Goal: Task Accomplishment & Management: Complete application form

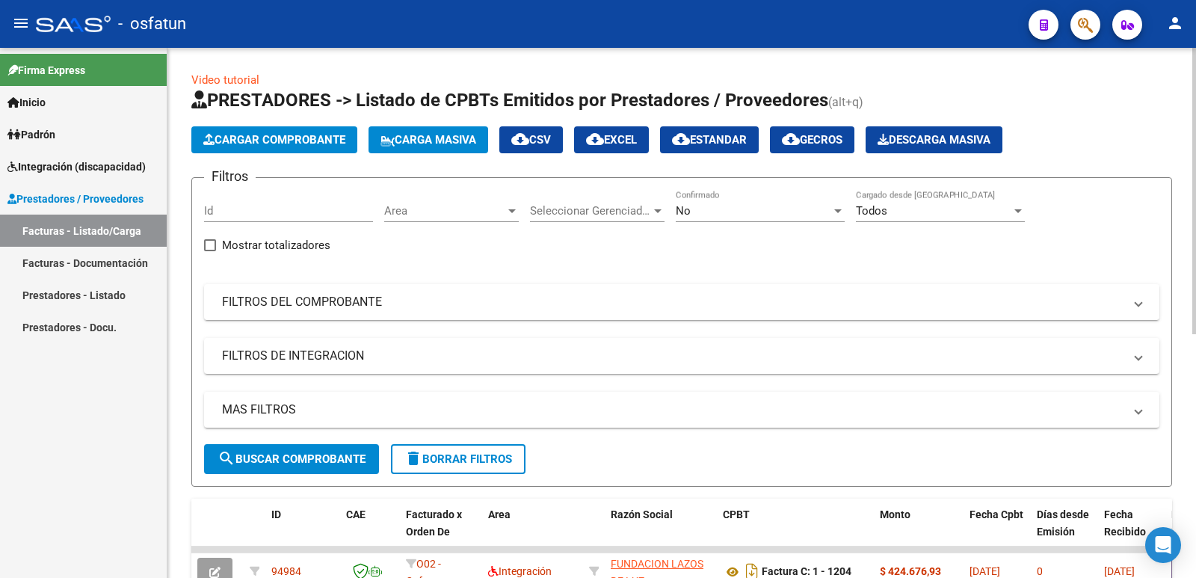
click at [240, 144] on span "Cargar Comprobante" at bounding box center [274, 139] width 142 height 13
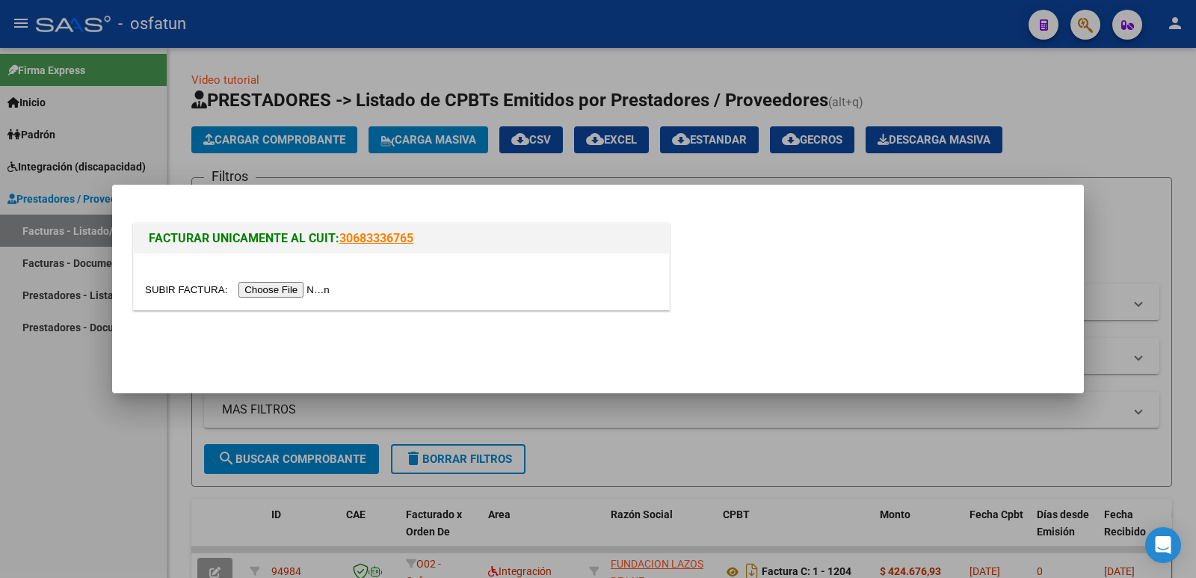
click at [314, 286] on input "file" at bounding box center [239, 290] width 189 height 16
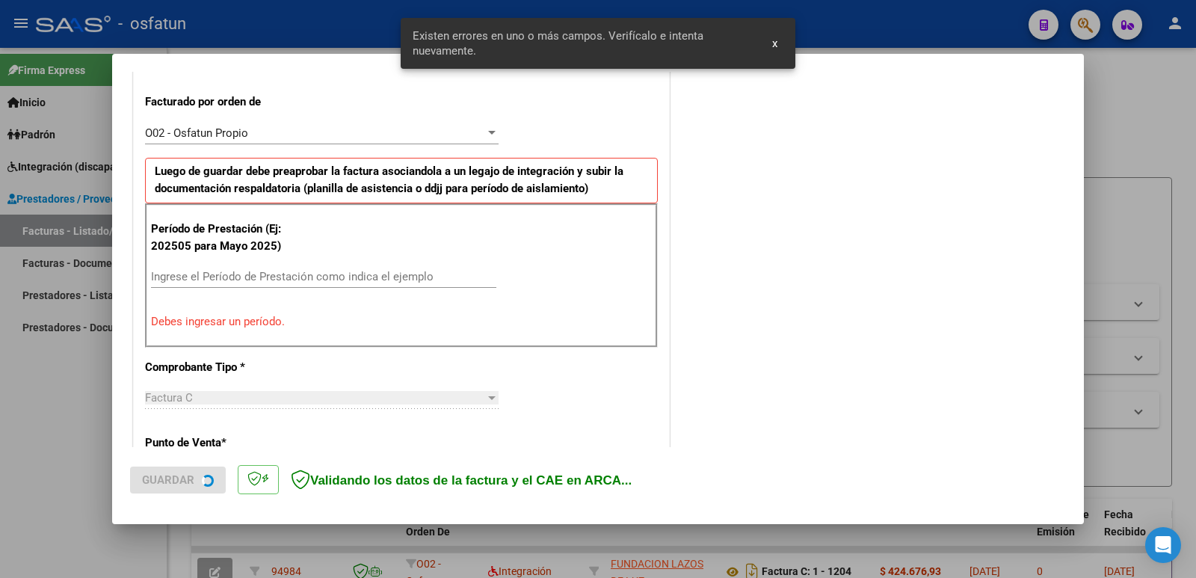
scroll to position [408, 0]
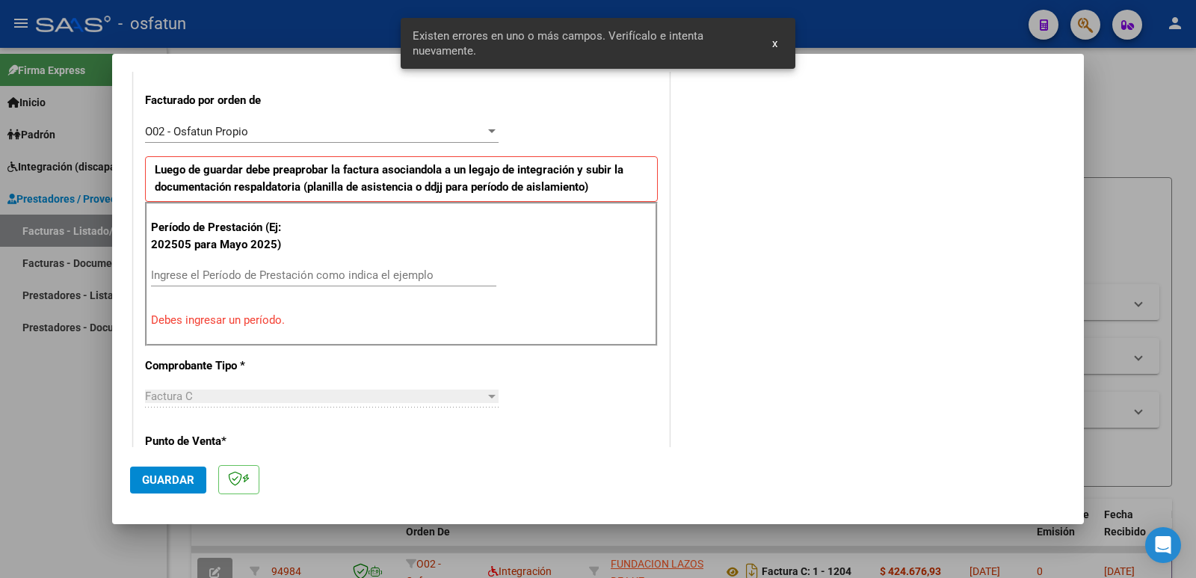
click at [247, 268] on input "Ingrese el Período de Prestación como indica el ejemplo" at bounding box center [323, 274] width 345 height 13
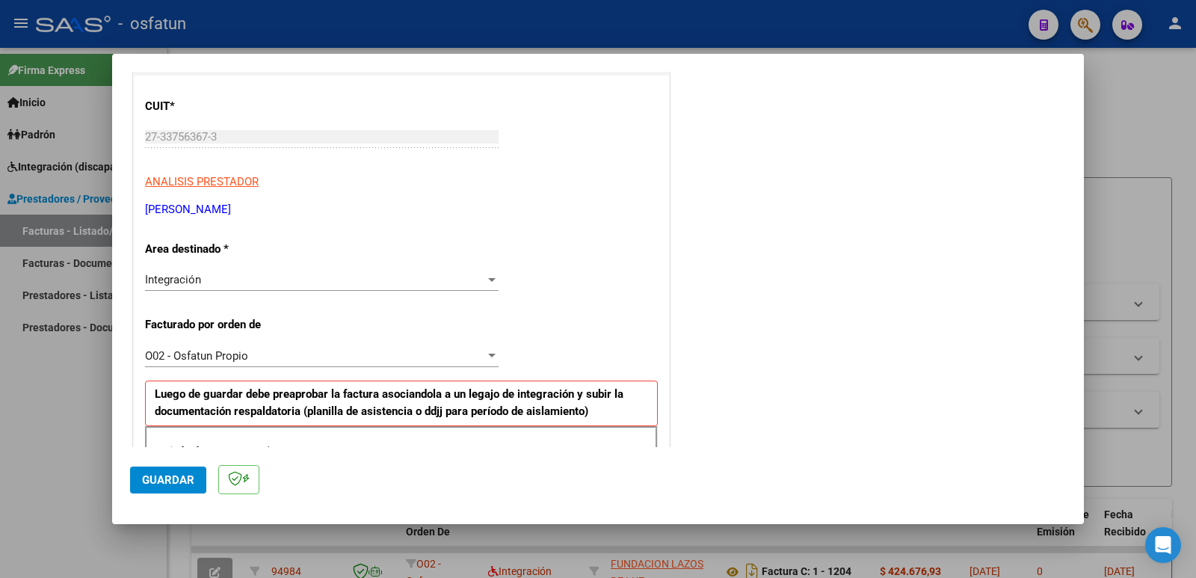
scroll to position [0, 0]
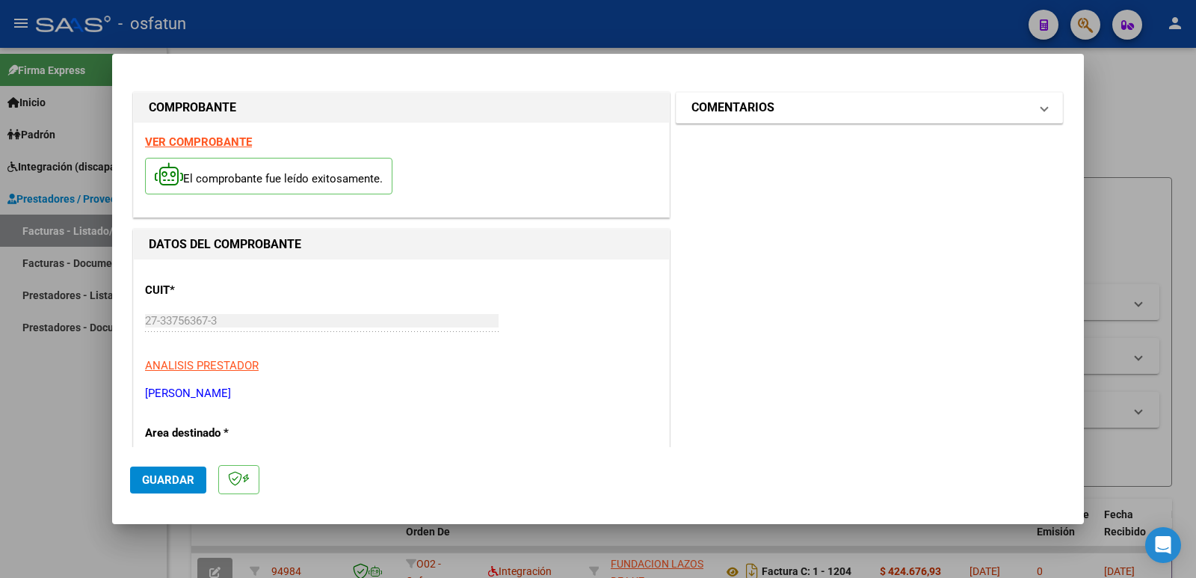
type input "202508"
click at [758, 109] on h1 "COMENTARIOS" at bounding box center [733, 108] width 83 height 18
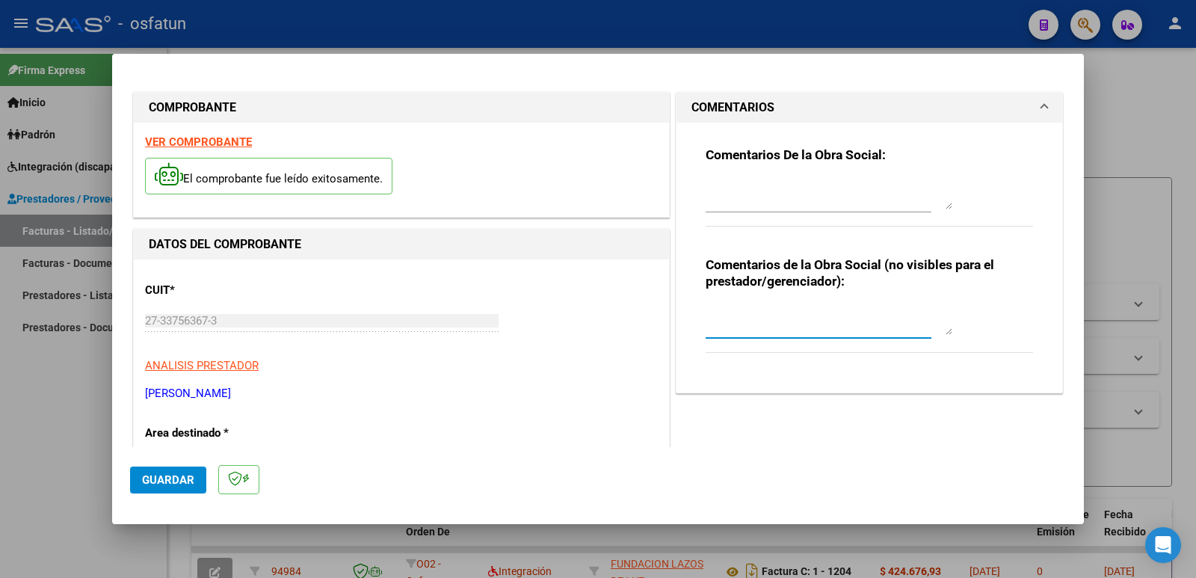
click at [718, 326] on textarea at bounding box center [829, 320] width 247 height 30
type textarea "Fc Cargada por [PERSON_NAME]. [PERSON_NAME] / sin verificación de legajo"
click at [159, 488] on button "Guardar" at bounding box center [168, 480] width 76 height 27
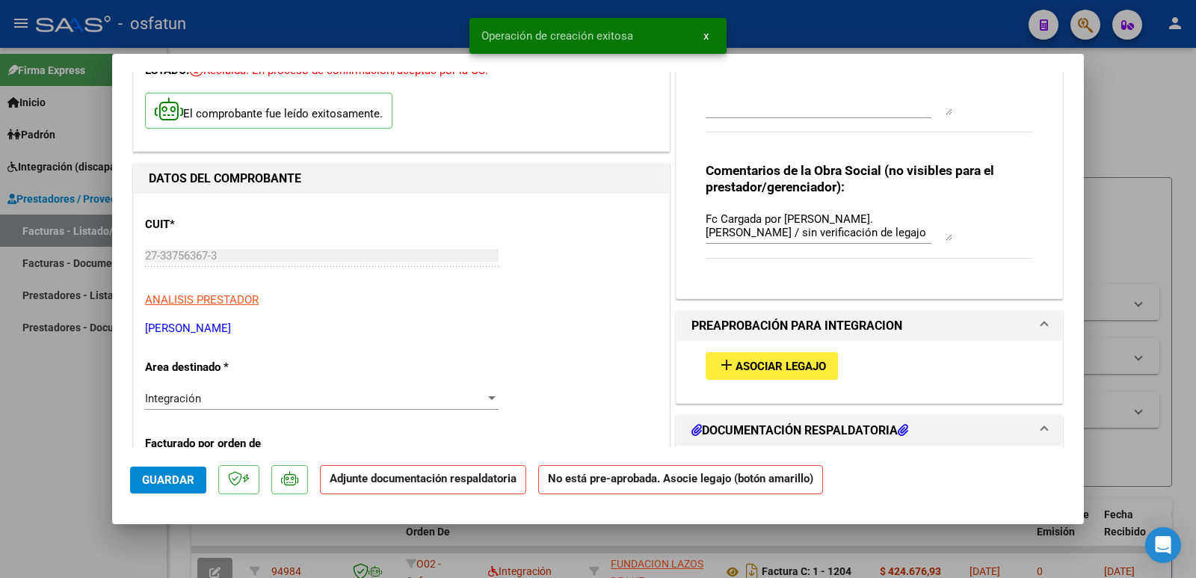
scroll to position [224, 0]
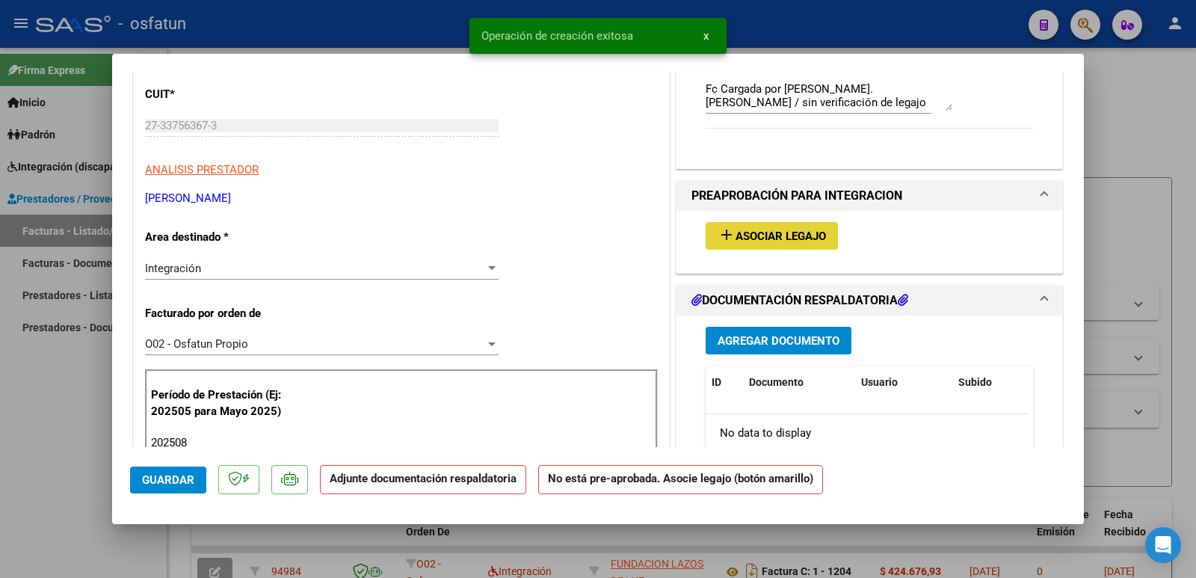
click at [747, 225] on button "add Asociar Legajo" at bounding box center [772, 236] width 132 height 28
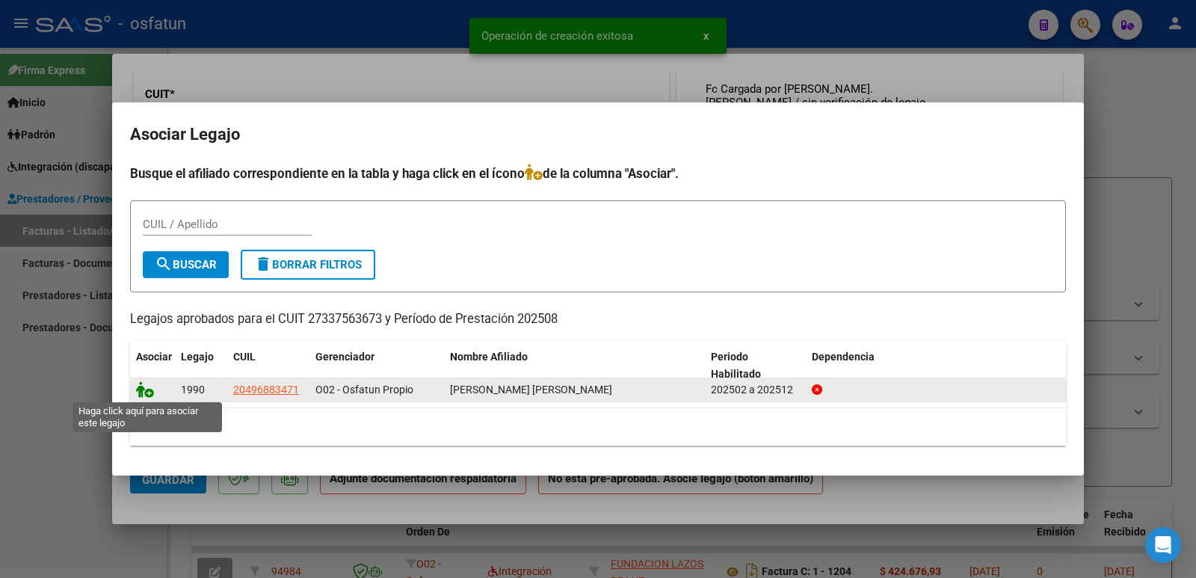
click at [148, 388] on icon at bounding box center [145, 389] width 18 height 16
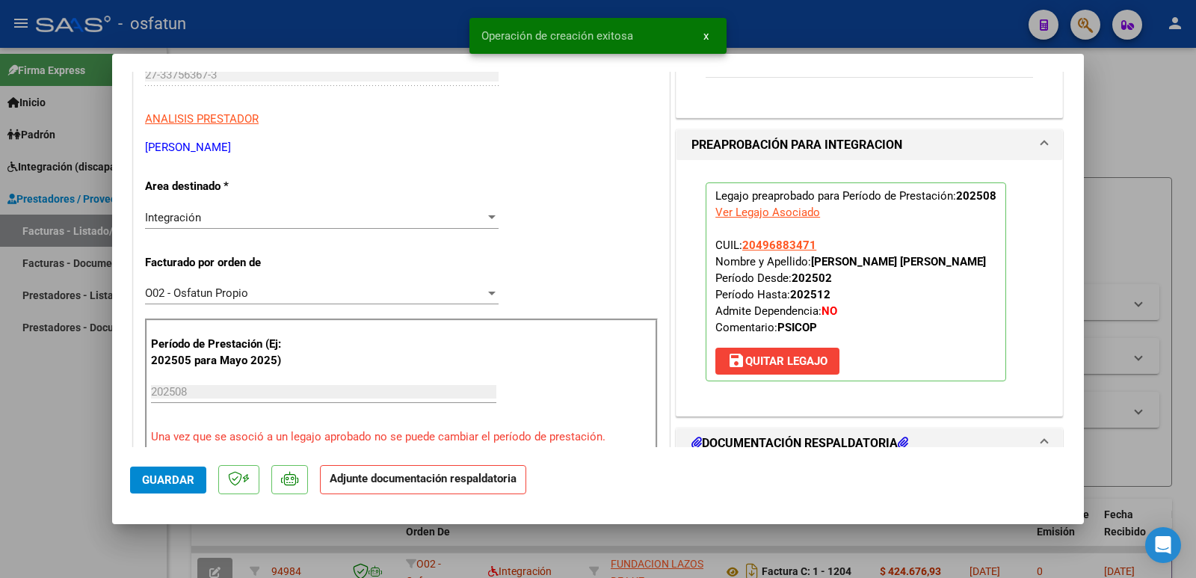
scroll to position [374, 0]
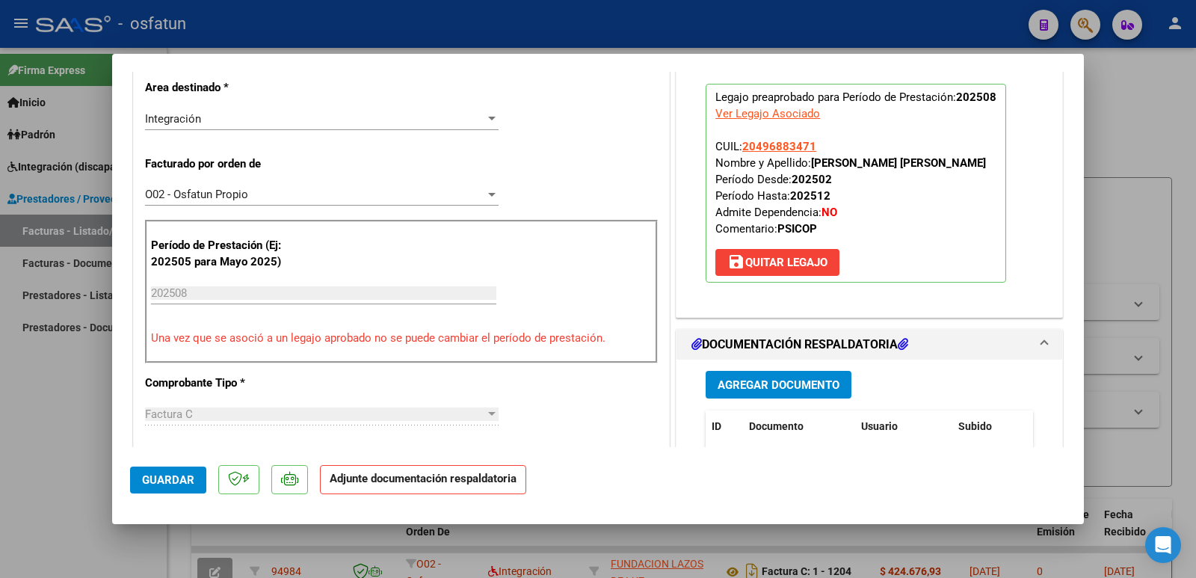
click at [780, 383] on span "Agregar Documento" at bounding box center [779, 384] width 122 height 13
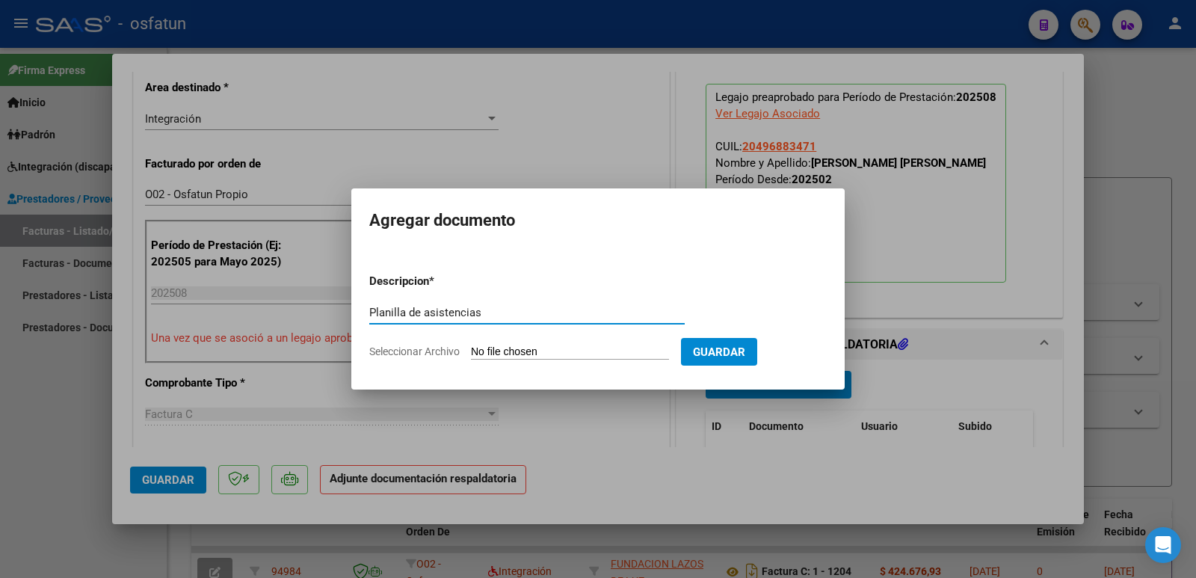
type input "Planilla de asistencias"
click at [605, 351] on input "Seleccionar Archivo" at bounding box center [570, 352] width 198 height 14
type input "C:\fakepath\asistencia [PERSON_NAME] 8-25.jpeg"
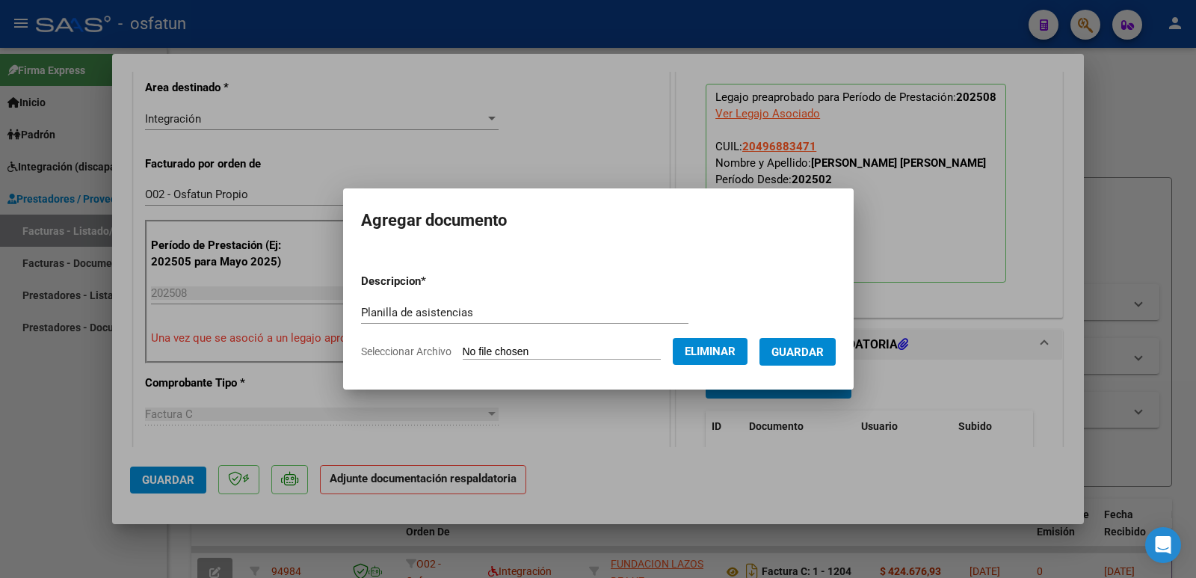
click at [814, 351] on span "Guardar" at bounding box center [798, 351] width 52 height 13
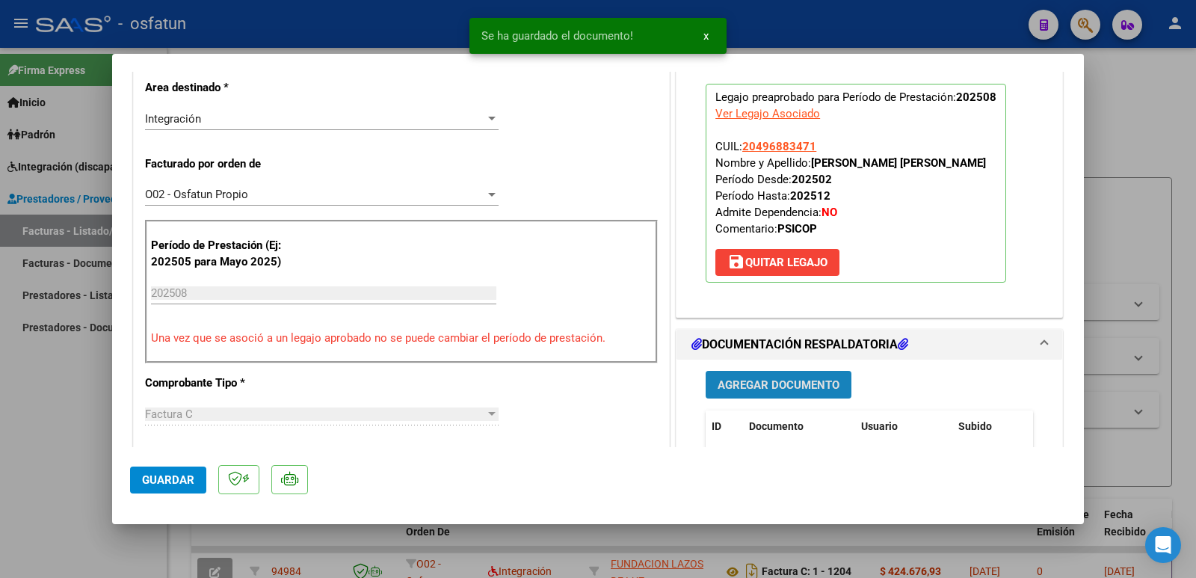
click at [765, 382] on span "Agregar Documento" at bounding box center [779, 384] width 122 height 13
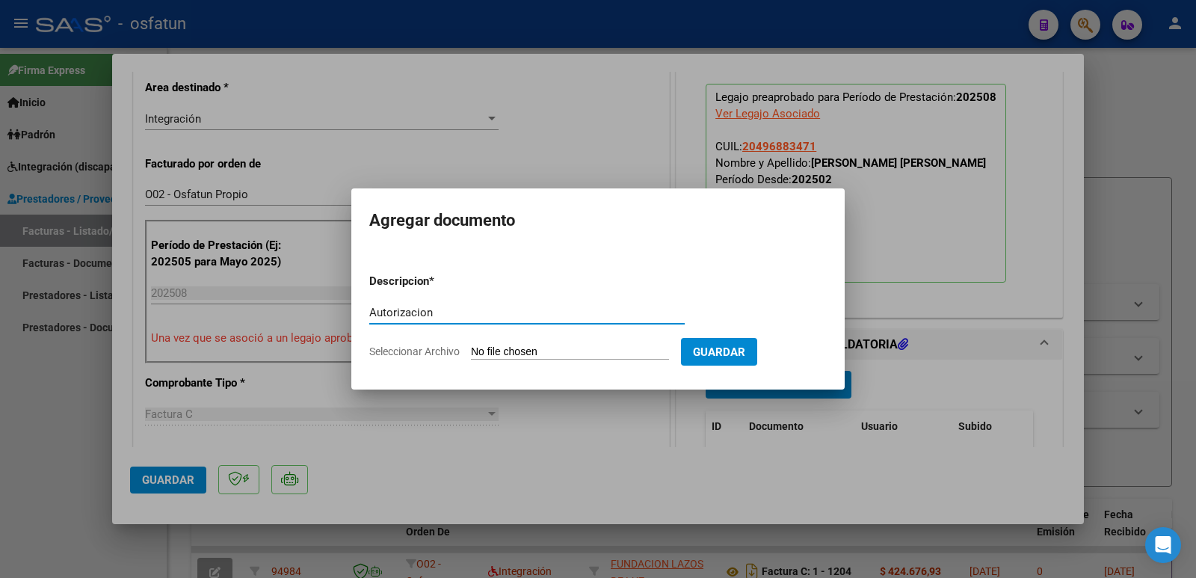
type input "Autorizacion"
click at [524, 348] on input "Seleccionar Archivo" at bounding box center [570, 352] width 198 height 14
type input "C:\fakepath\Autorizacion.jpeg"
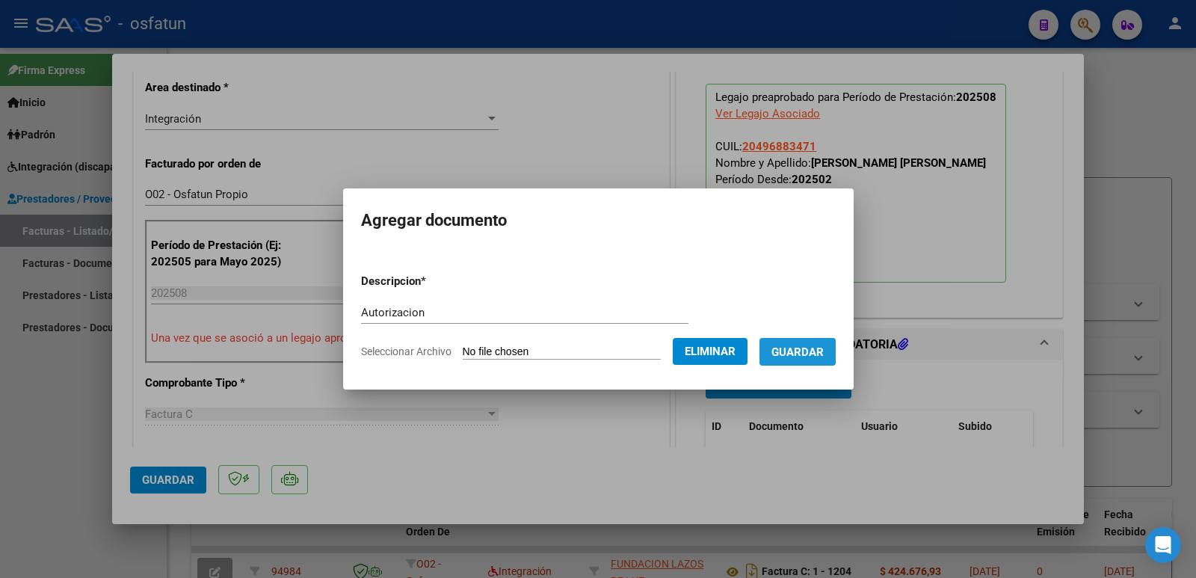
click at [795, 351] on span "Guardar" at bounding box center [798, 351] width 52 height 13
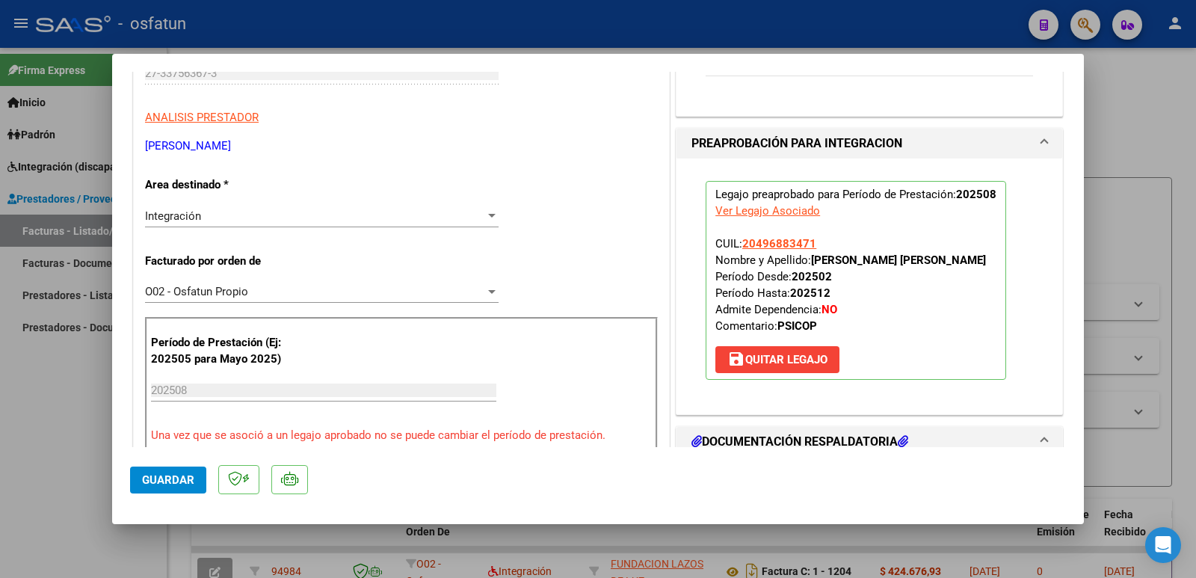
scroll to position [150, 0]
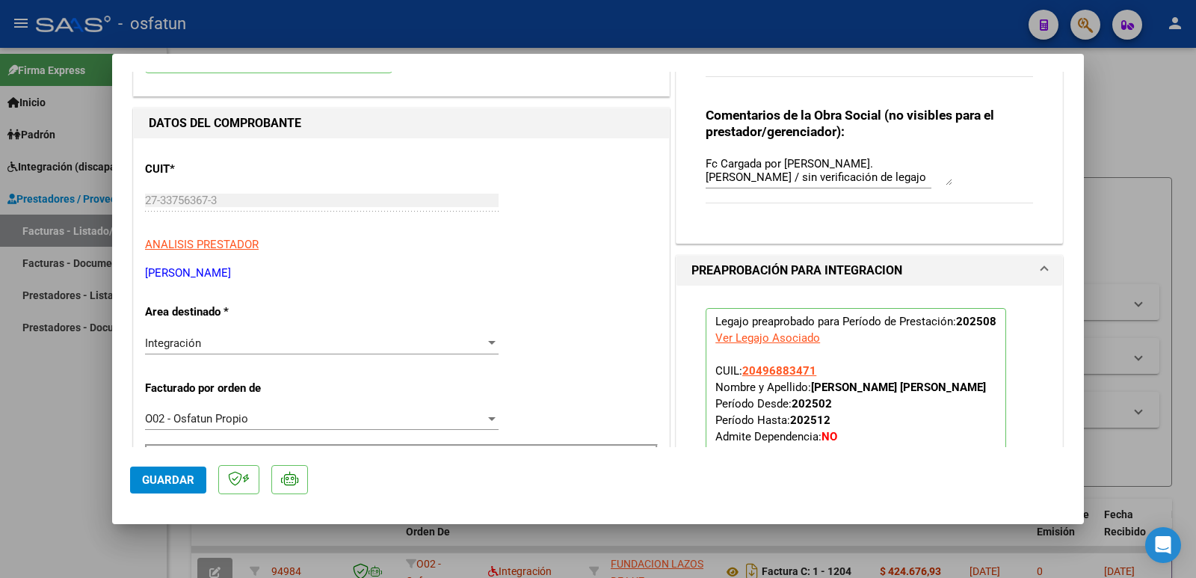
drag, startPoint x: 304, startPoint y: 274, endPoint x: 146, endPoint y: 271, distance: 157.8
click at [146, 271] on p "[PERSON_NAME]" at bounding box center [401, 273] width 513 height 17
copy p "[PERSON_NAME]"
click at [141, 485] on button "Guardar" at bounding box center [168, 480] width 76 height 27
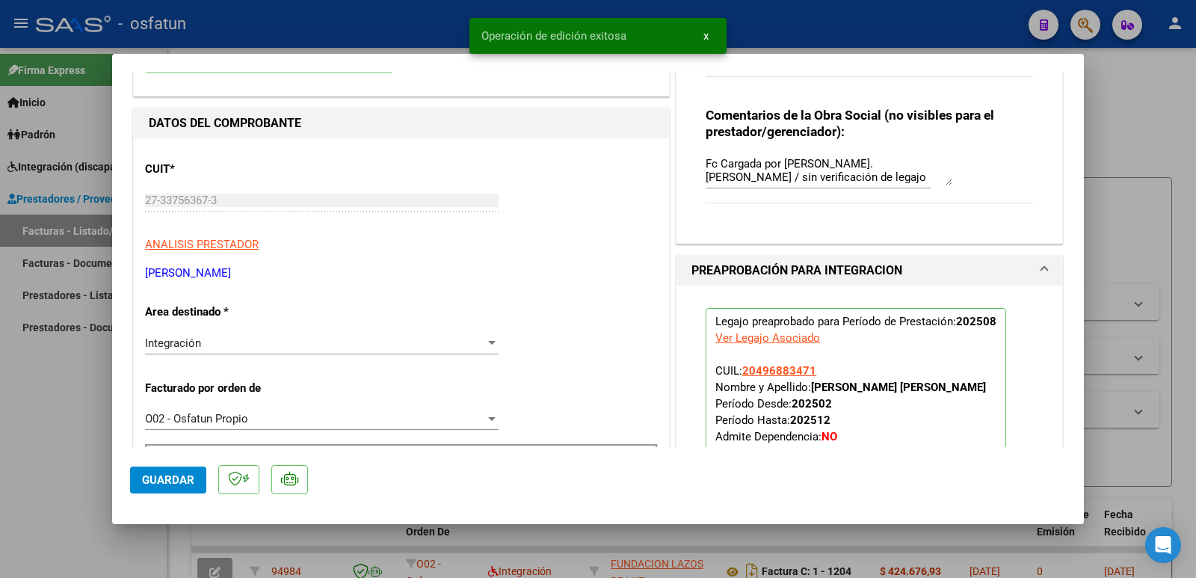
click at [73, 402] on div at bounding box center [598, 289] width 1196 height 578
type input "$ 0,00"
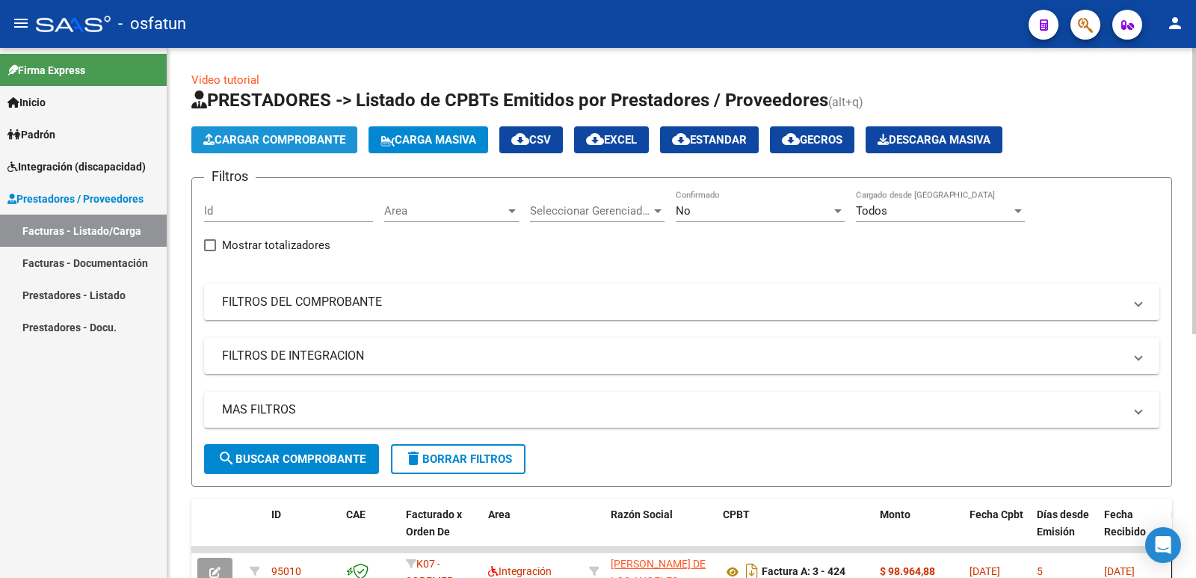
click at [291, 135] on span "Cargar Comprobante" at bounding box center [274, 139] width 142 height 13
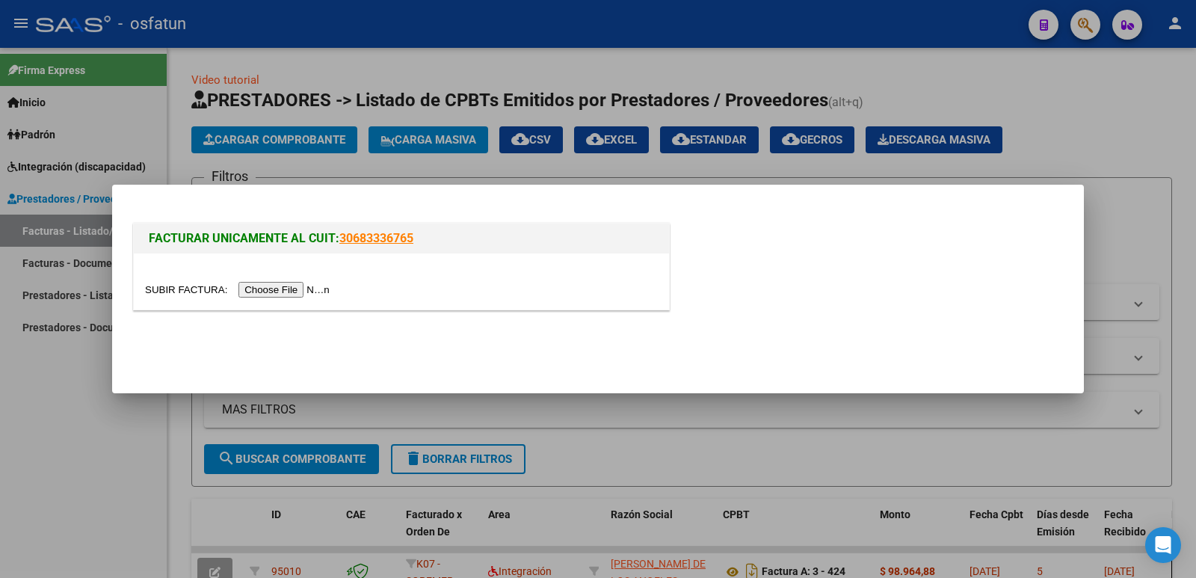
click at [319, 282] on input "file" at bounding box center [239, 290] width 189 height 16
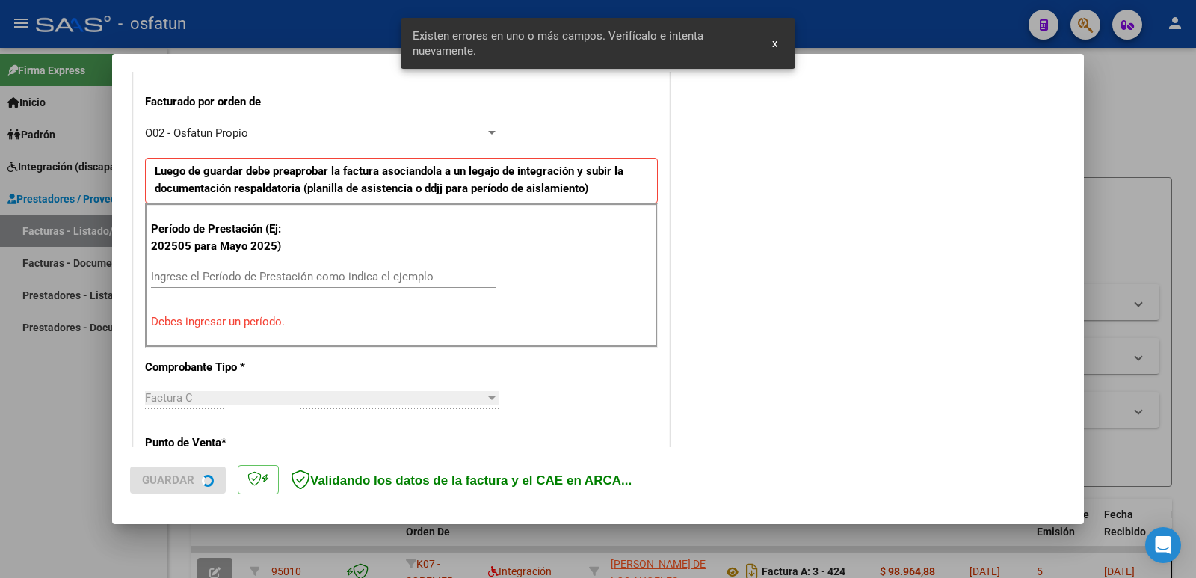
scroll to position [408, 0]
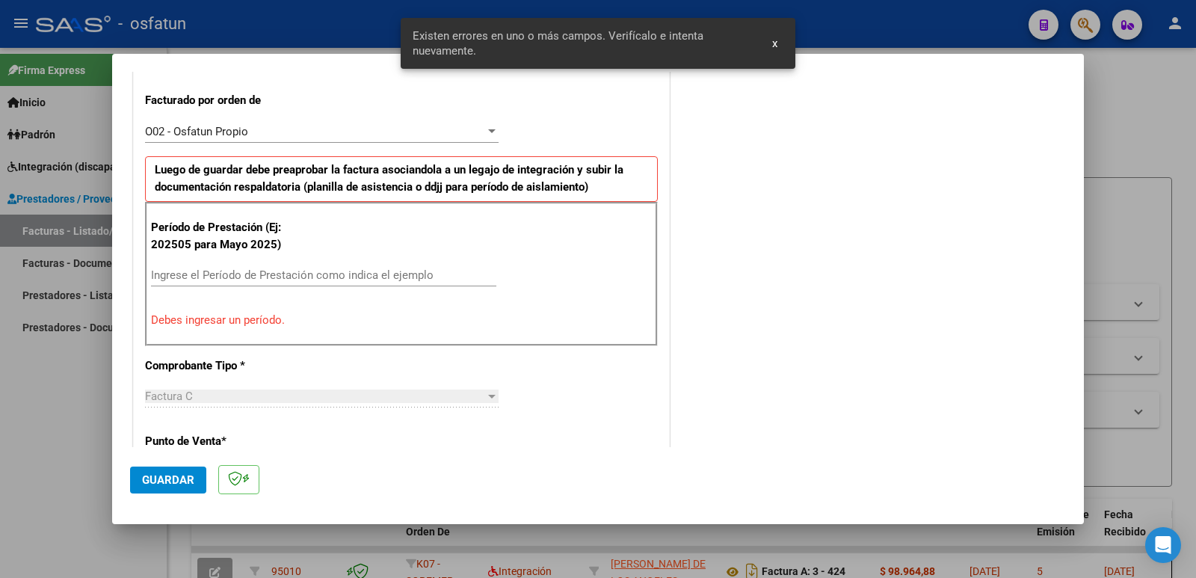
click at [226, 280] on input "Ingrese el Período de Prestación como indica el ejemplo" at bounding box center [323, 274] width 345 height 13
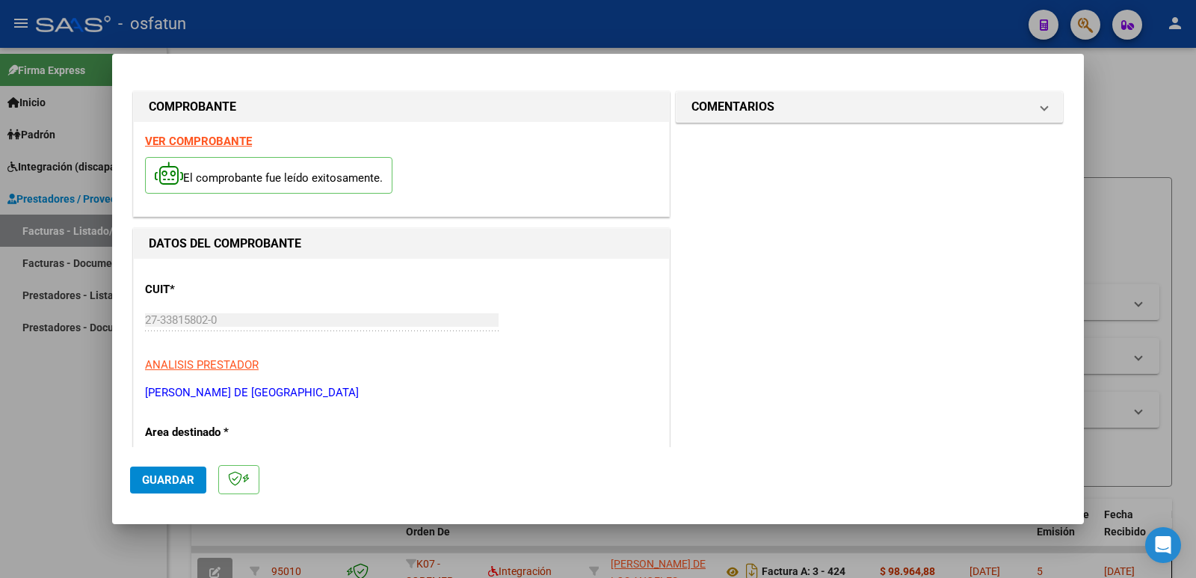
scroll to position [0, 0]
type input "202508"
click at [755, 107] on h1 "COMENTARIOS" at bounding box center [733, 108] width 83 height 18
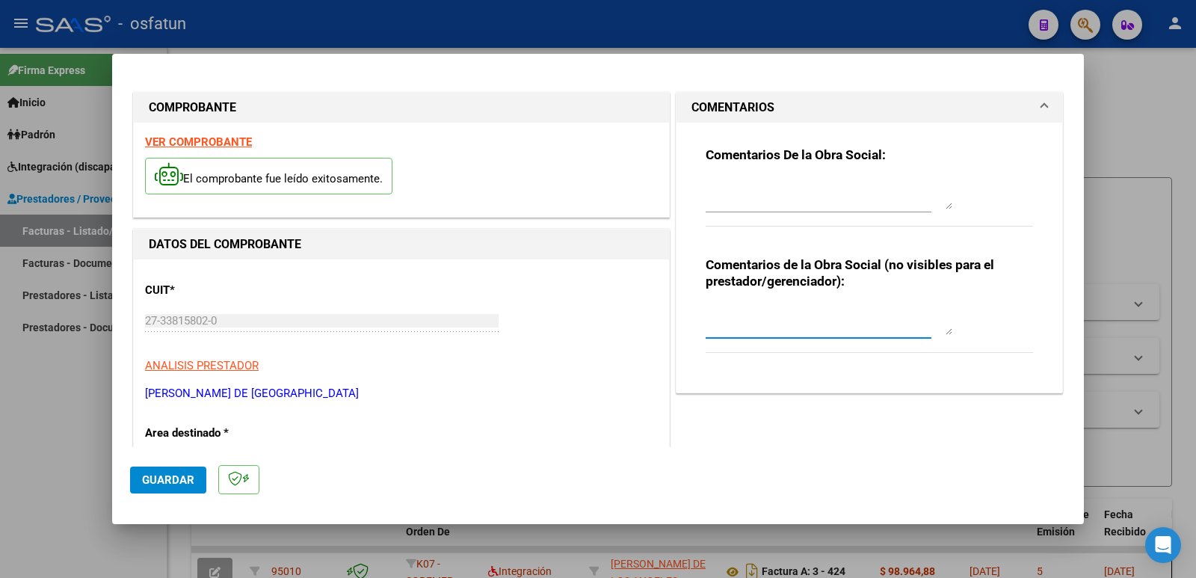
click at [739, 322] on textarea at bounding box center [829, 320] width 247 height 30
type textarea "Fc Cargada por [PERSON_NAME]. [PERSON_NAME] / sin verificación de legajo"
click at [171, 457] on mat-dialog-actions "Guardar" at bounding box center [598, 476] width 936 height 59
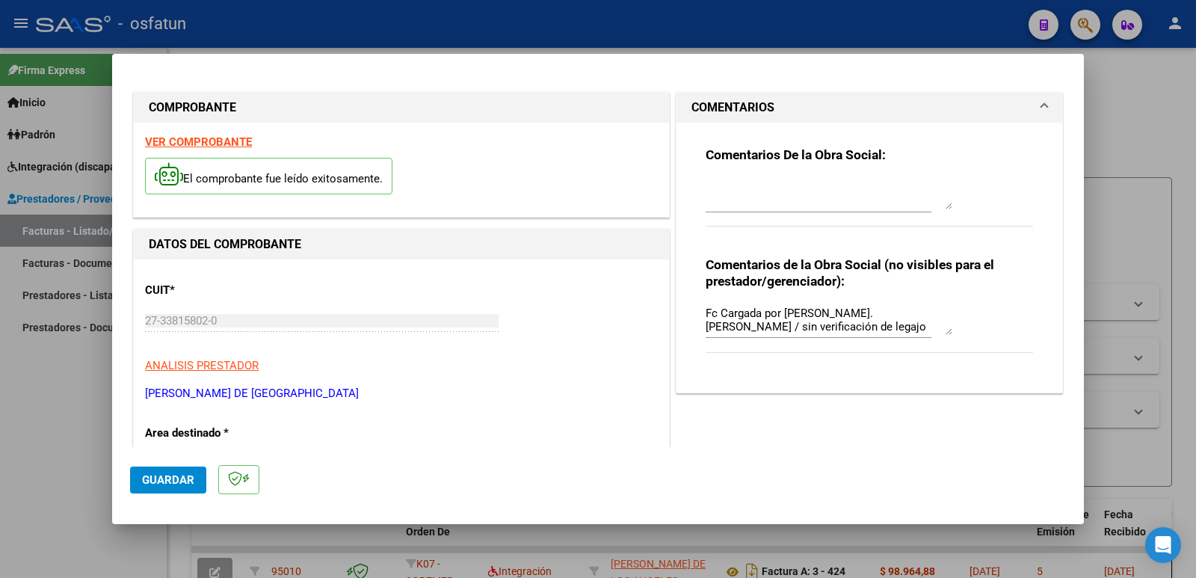
click at [162, 476] on span "Guardar" at bounding box center [168, 479] width 52 height 13
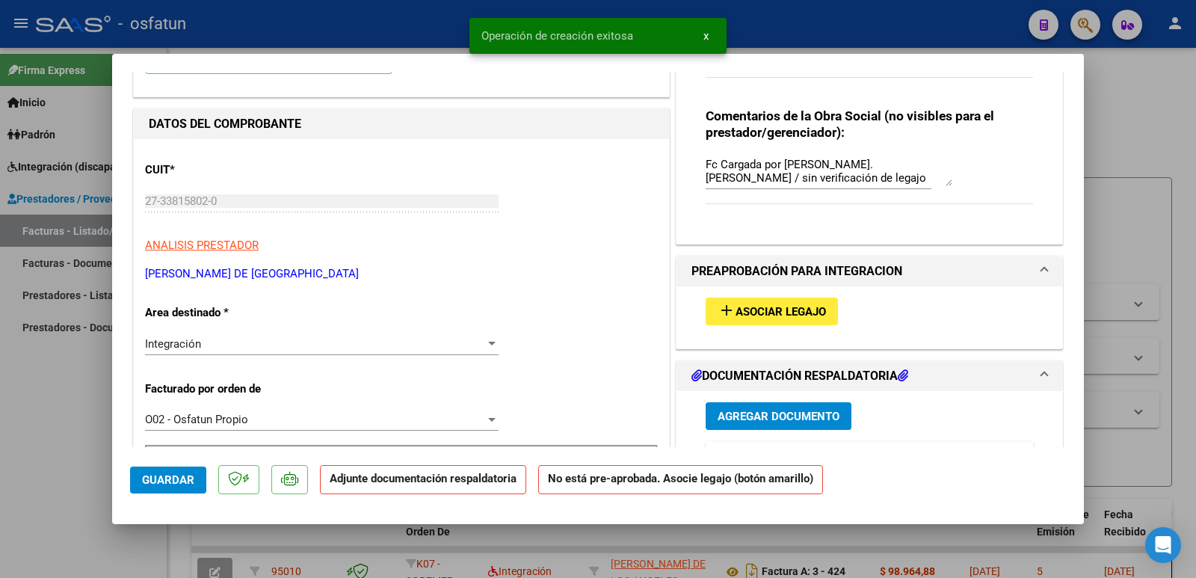
scroll to position [150, 0]
click at [725, 311] on mat-icon "add" at bounding box center [727, 310] width 18 height 18
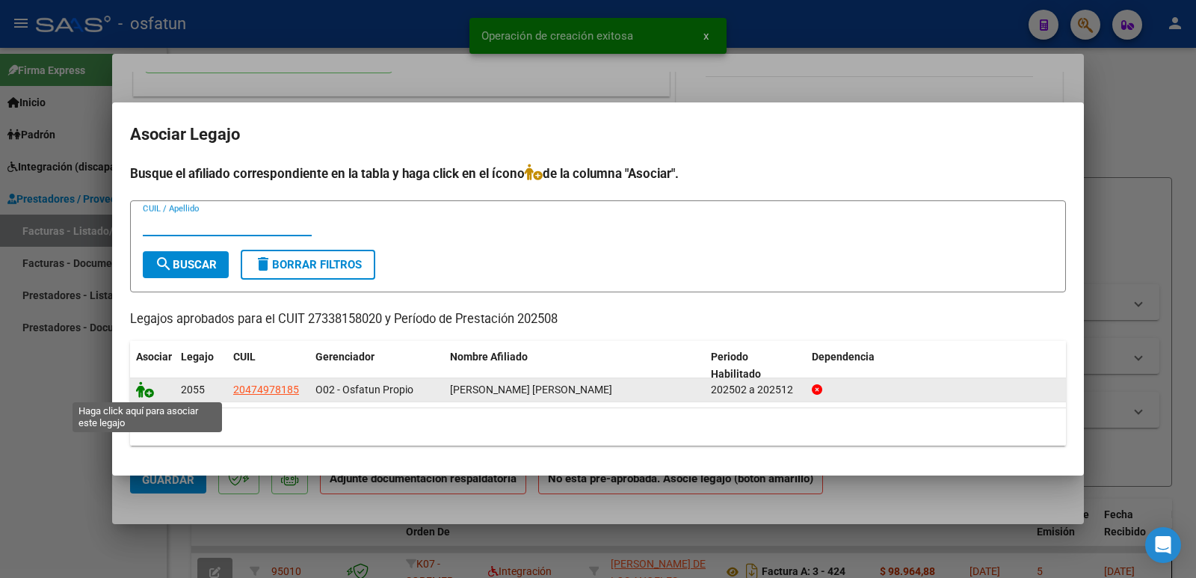
click at [138, 390] on icon at bounding box center [145, 389] width 18 height 16
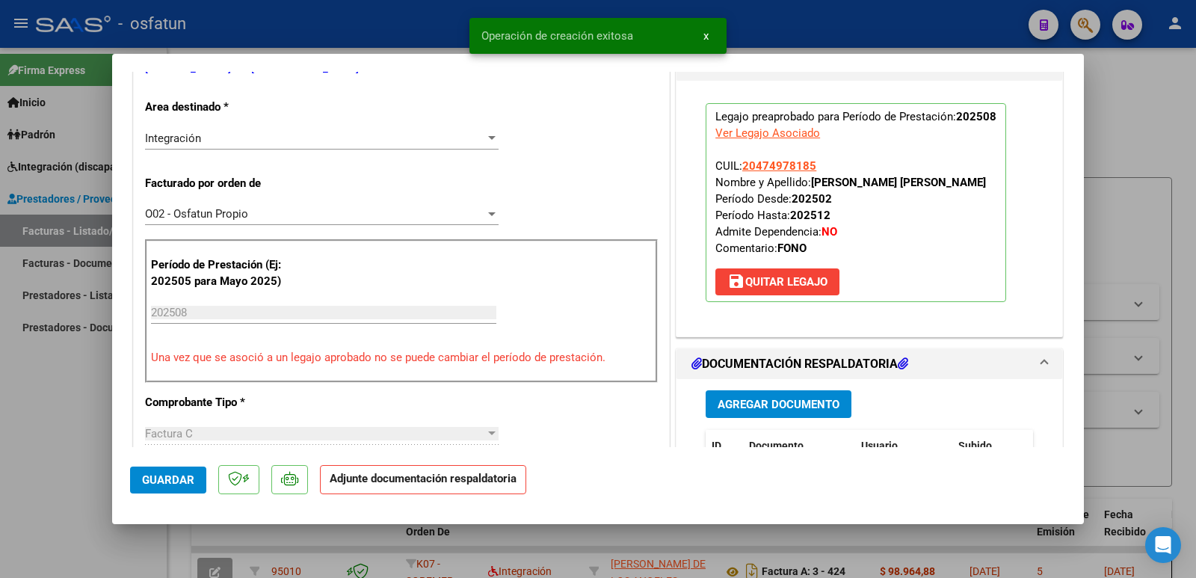
scroll to position [374, 0]
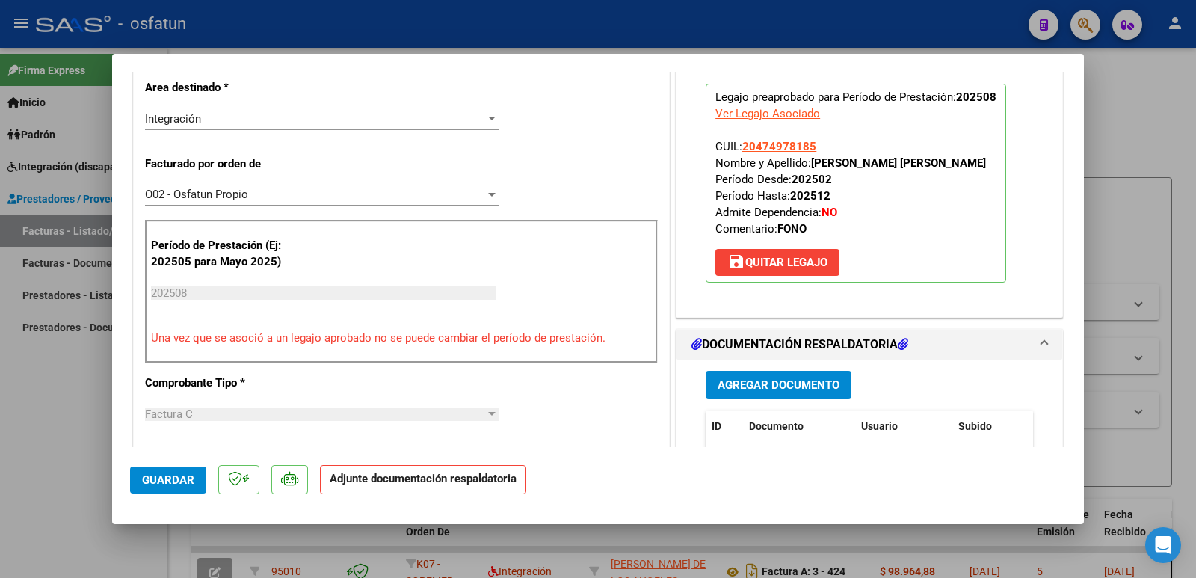
click at [790, 387] on span "Agregar Documento" at bounding box center [779, 384] width 122 height 13
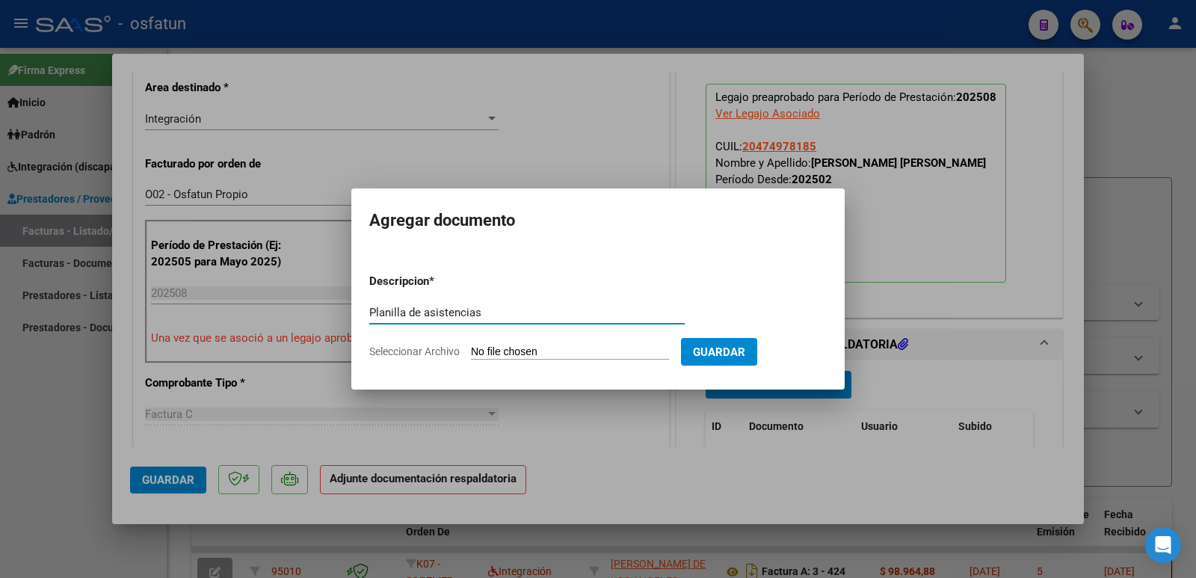
type input "Planilla de asistencias"
click at [516, 348] on input "Seleccionar Archivo" at bounding box center [570, 352] width 198 height 14
type input "C:\fakepath\[PERSON_NAME][DATE].pdf"
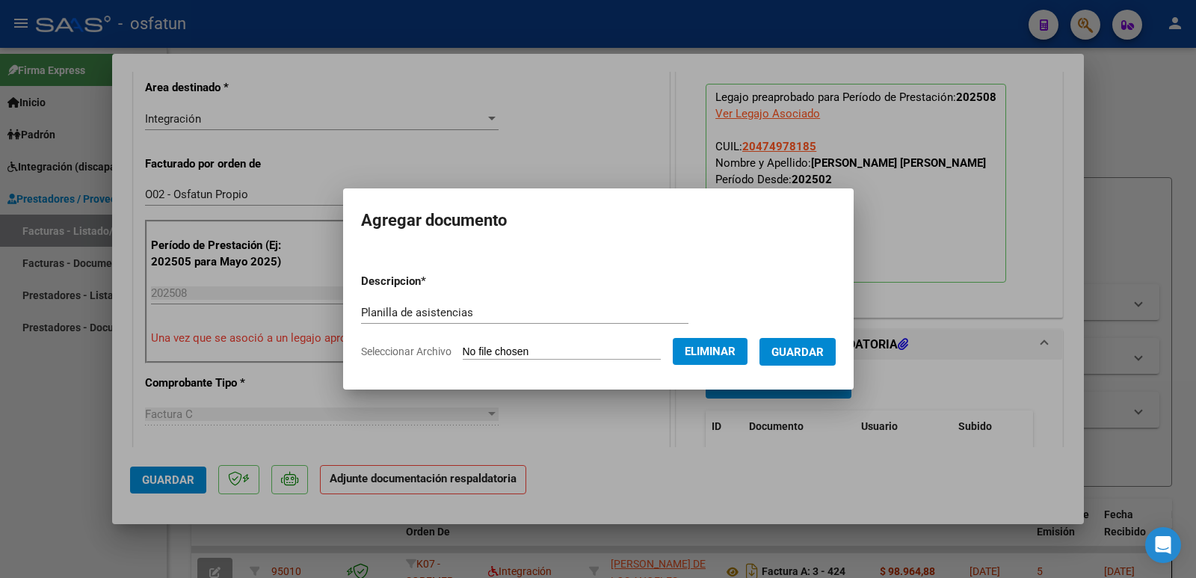
click at [814, 343] on button "Guardar" at bounding box center [798, 352] width 76 height 28
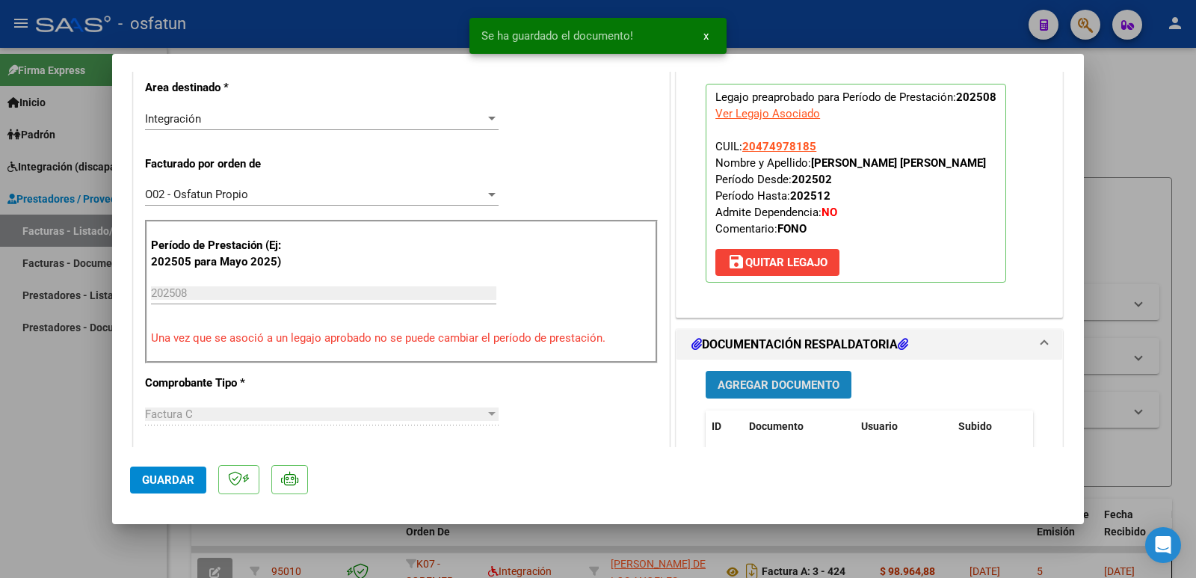
click at [829, 377] on button "Agregar Documento" at bounding box center [779, 385] width 146 height 28
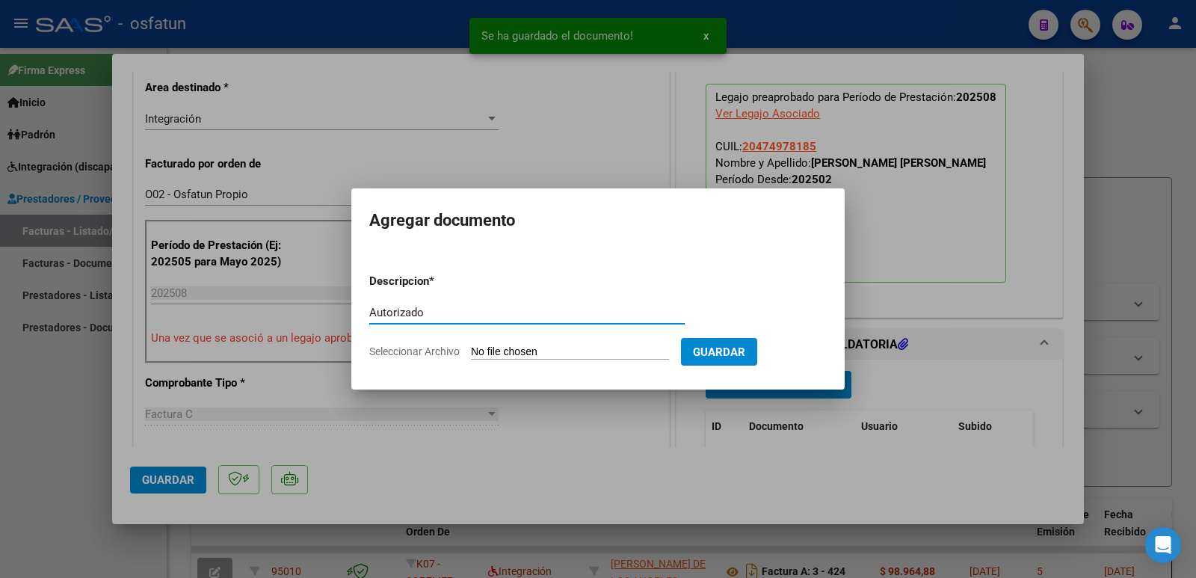
type input "Autorizado"
click at [581, 347] on input "Seleccionar Archivo" at bounding box center [570, 352] width 198 height 14
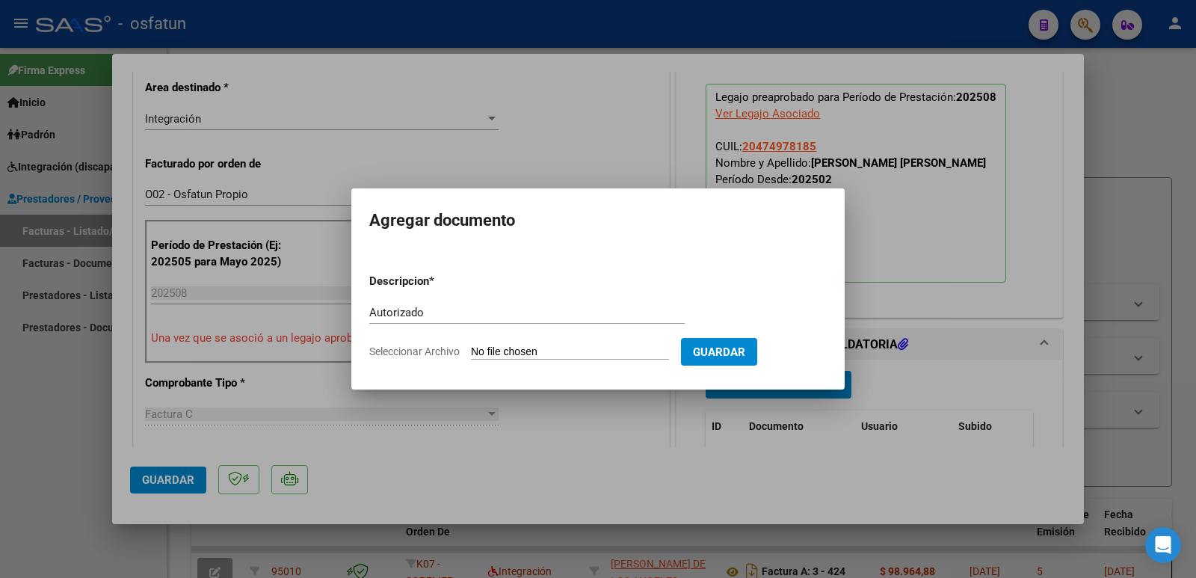
type input "C:\fakepath\AUTO.FELIPEGODOY.pdf"
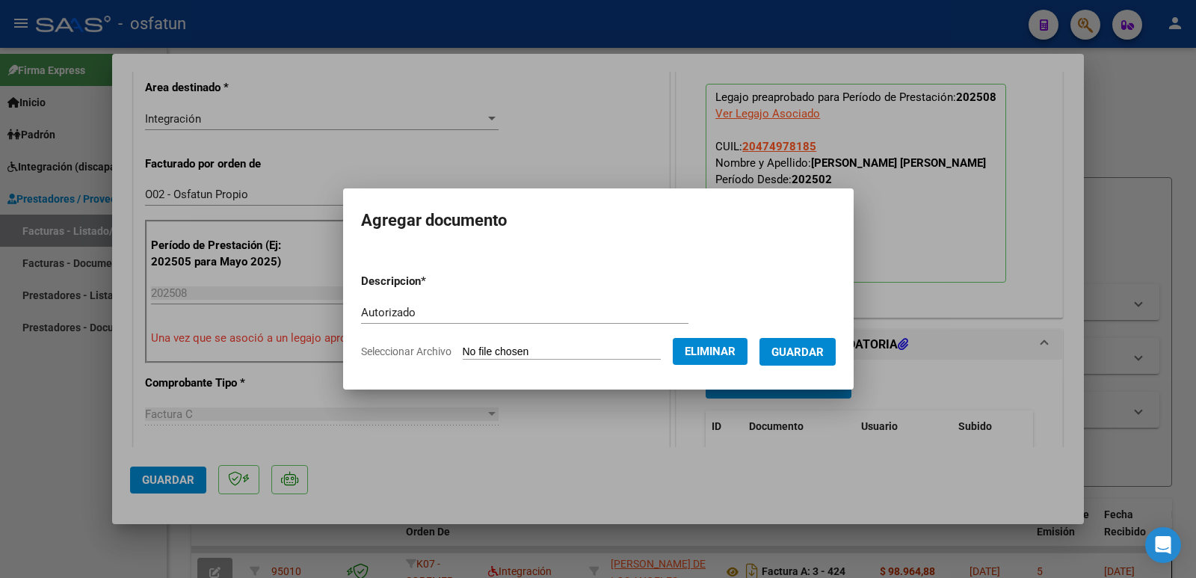
click at [824, 357] on span "Guardar" at bounding box center [798, 351] width 52 height 13
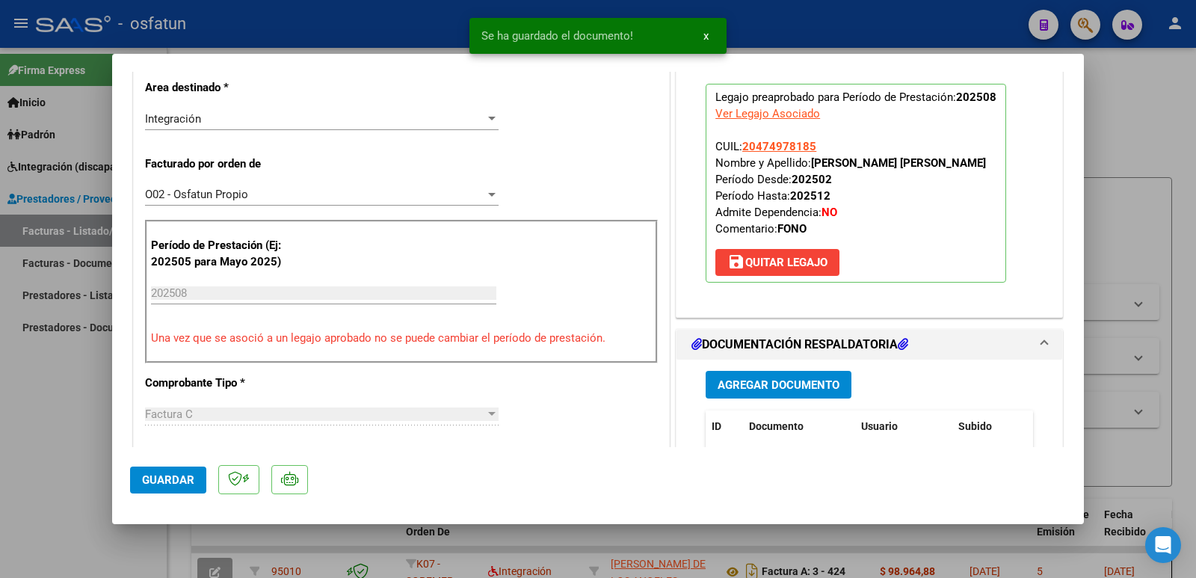
drag, startPoint x: 808, startPoint y: 163, endPoint x: 977, endPoint y: 164, distance: 169.0
click at [977, 164] on p "Legajo preaprobado para Período de Prestación: 202508 Ver Legajo Asociado CUIL:…" at bounding box center [856, 183] width 301 height 199
copy strong "[PERSON_NAME] [PERSON_NAME]"
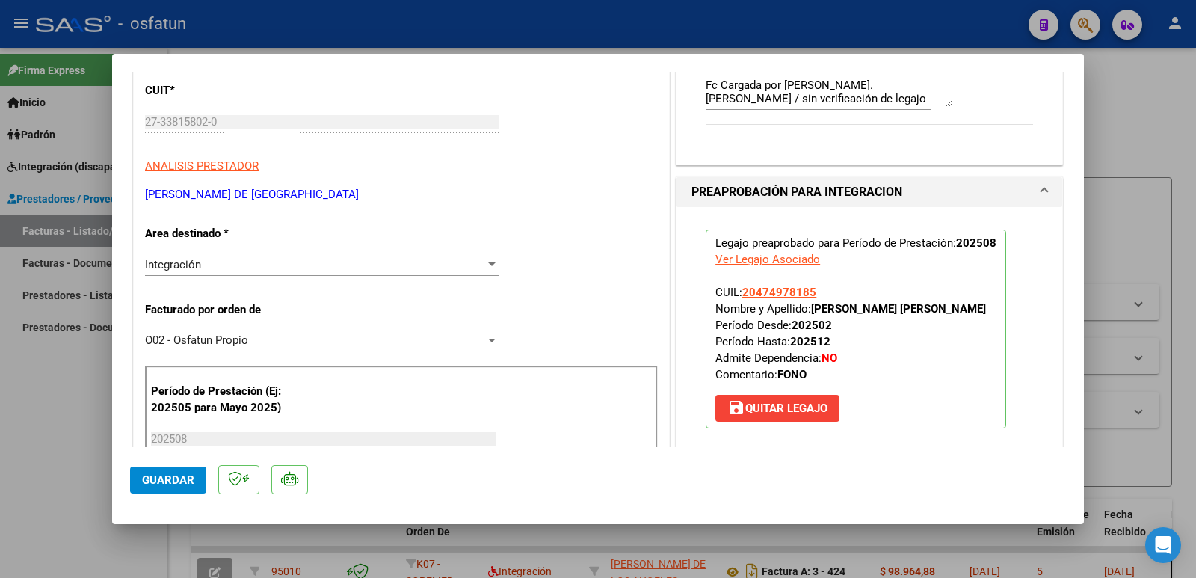
scroll to position [150, 0]
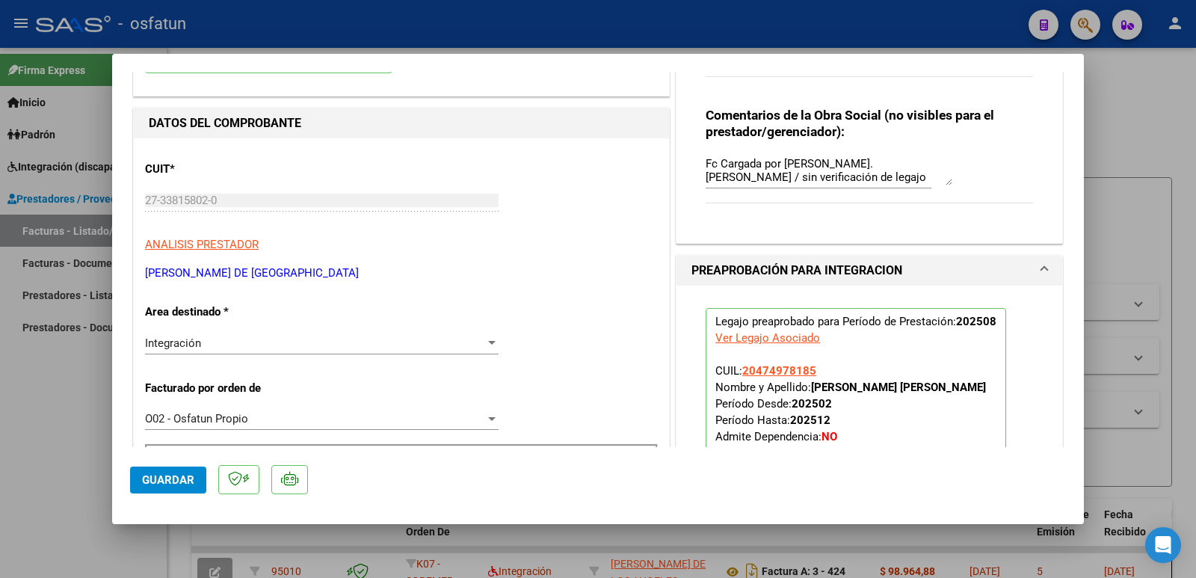
drag, startPoint x: 374, startPoint y: 274, endPoint x: 142, endPoint y: 274, distance: 231.8
copy p "[PERSON_NAME] DE [GEOGRAPHIC_DATA]"
click at [176, 485] on span "Guardar" at bounding box center [168, 479] width 52 height 13
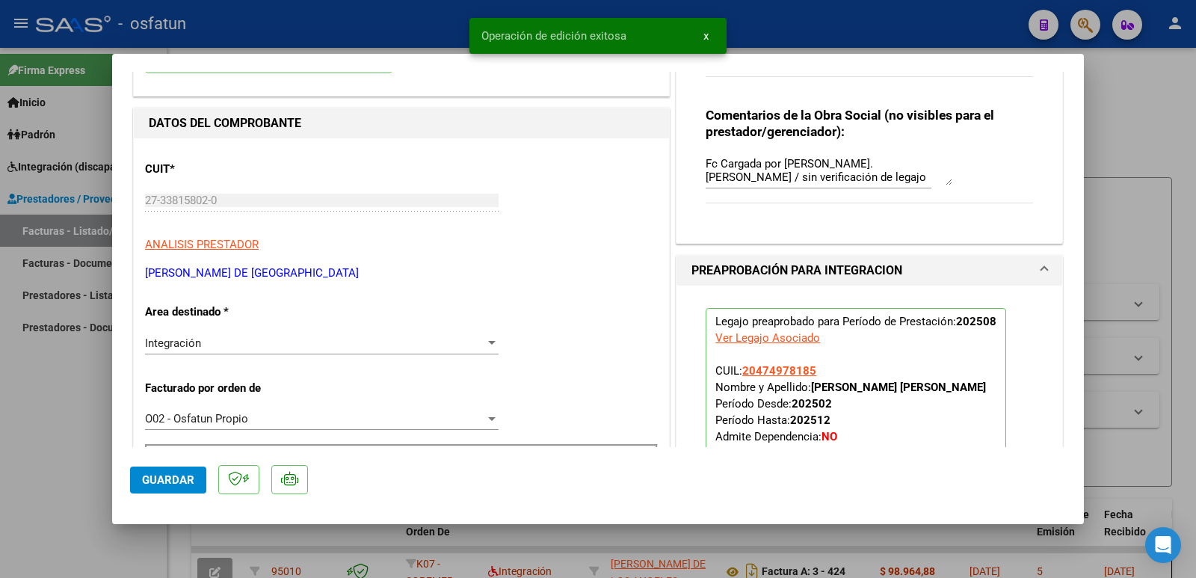
click at [37, 420] on div at bounding box center [598, 289] width 1196 height 578
type input "$ 0,00"
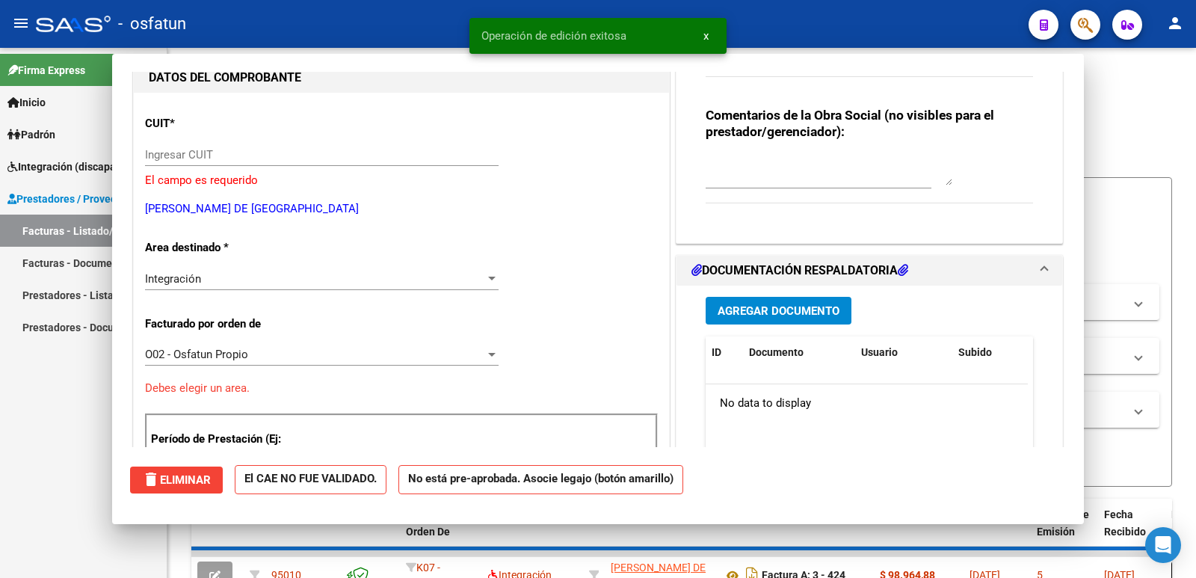
scroll to position [159, 0]
